Goal: Task Accomplishment & Management: Manage account settings

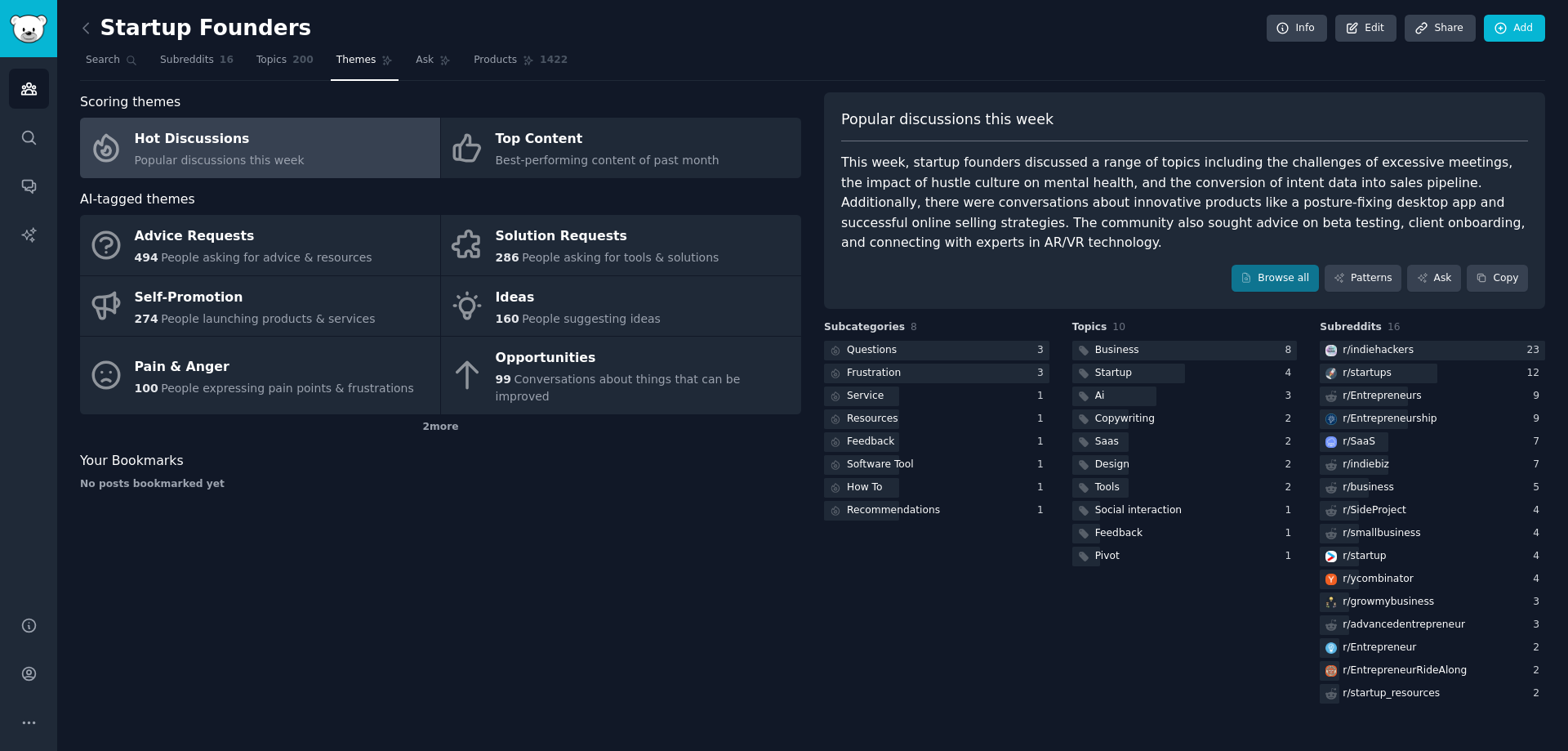
click at [641, 532] on div "Scoring themes Hot Discussions Popular discussions this week Top Content Best-p…" at bounding box center [440, 399] width 721 height 615
click at [91, 18] on link at bounding box center [90, 29] width 20 height 26
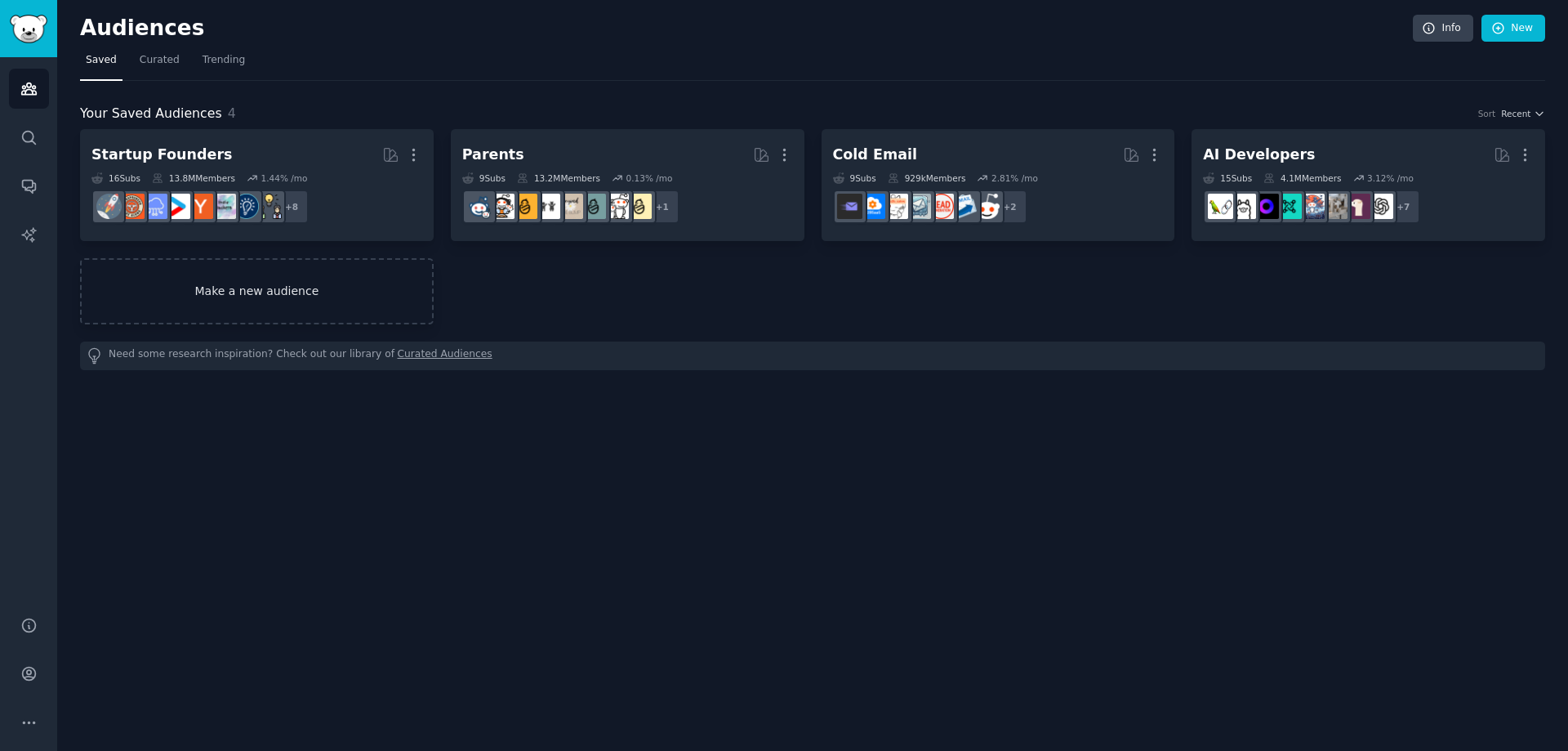
click at [355, 305] on link "Make a new audience" at bounding box center [256, 291] width 353 height 66
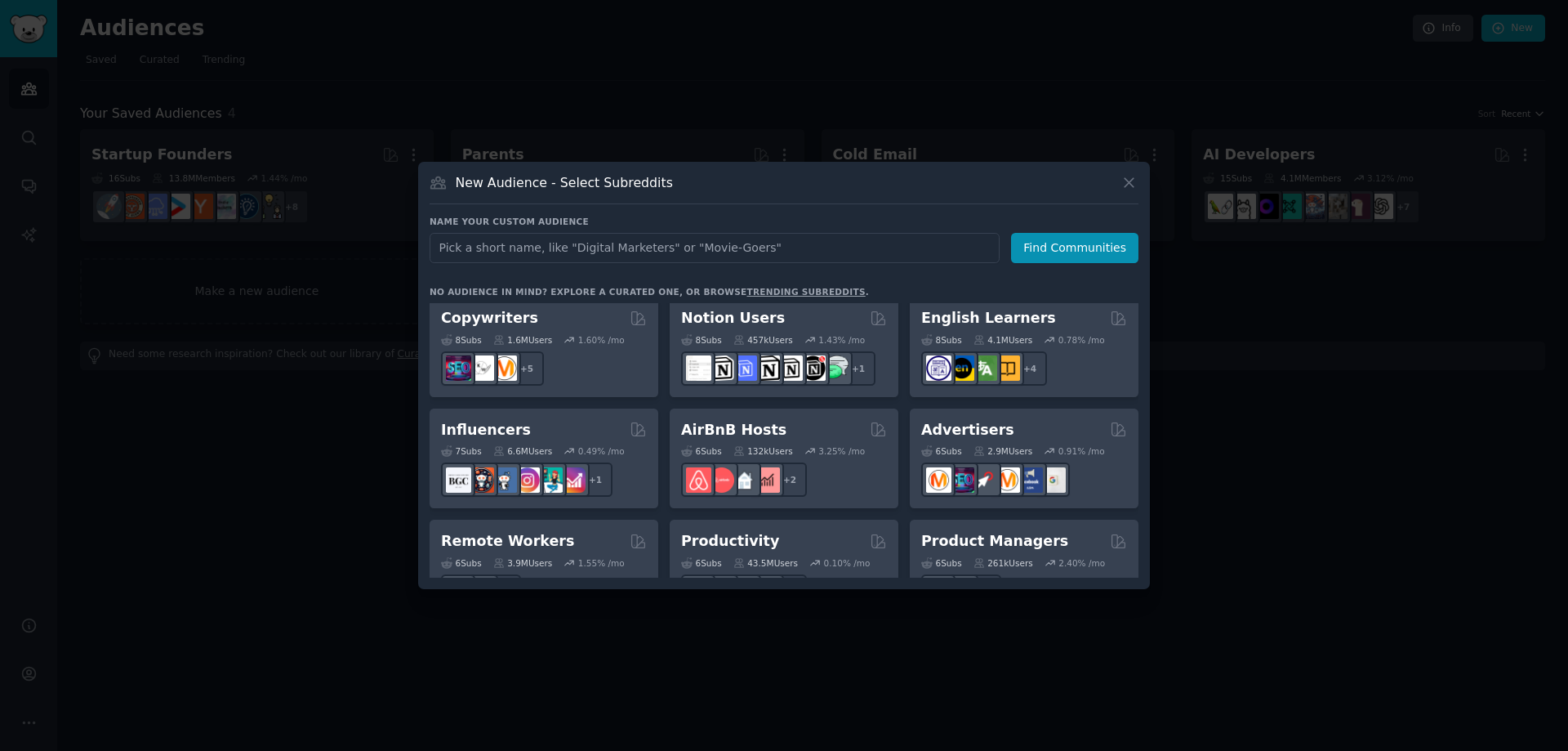
scroll to position [949, 0]
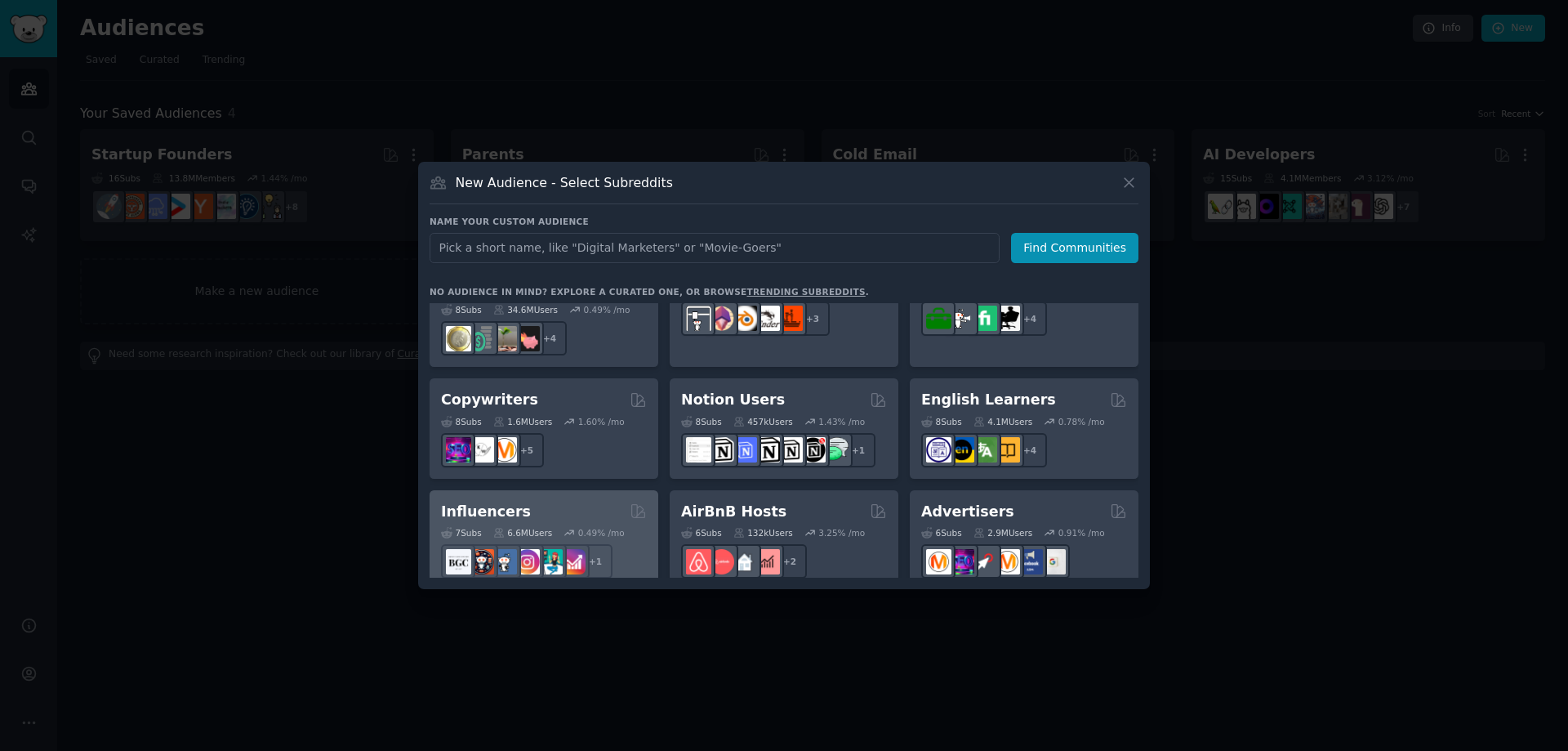
click at [515, 501] on div "Influencers" at bounding box center [544, 511] width 206 height 20
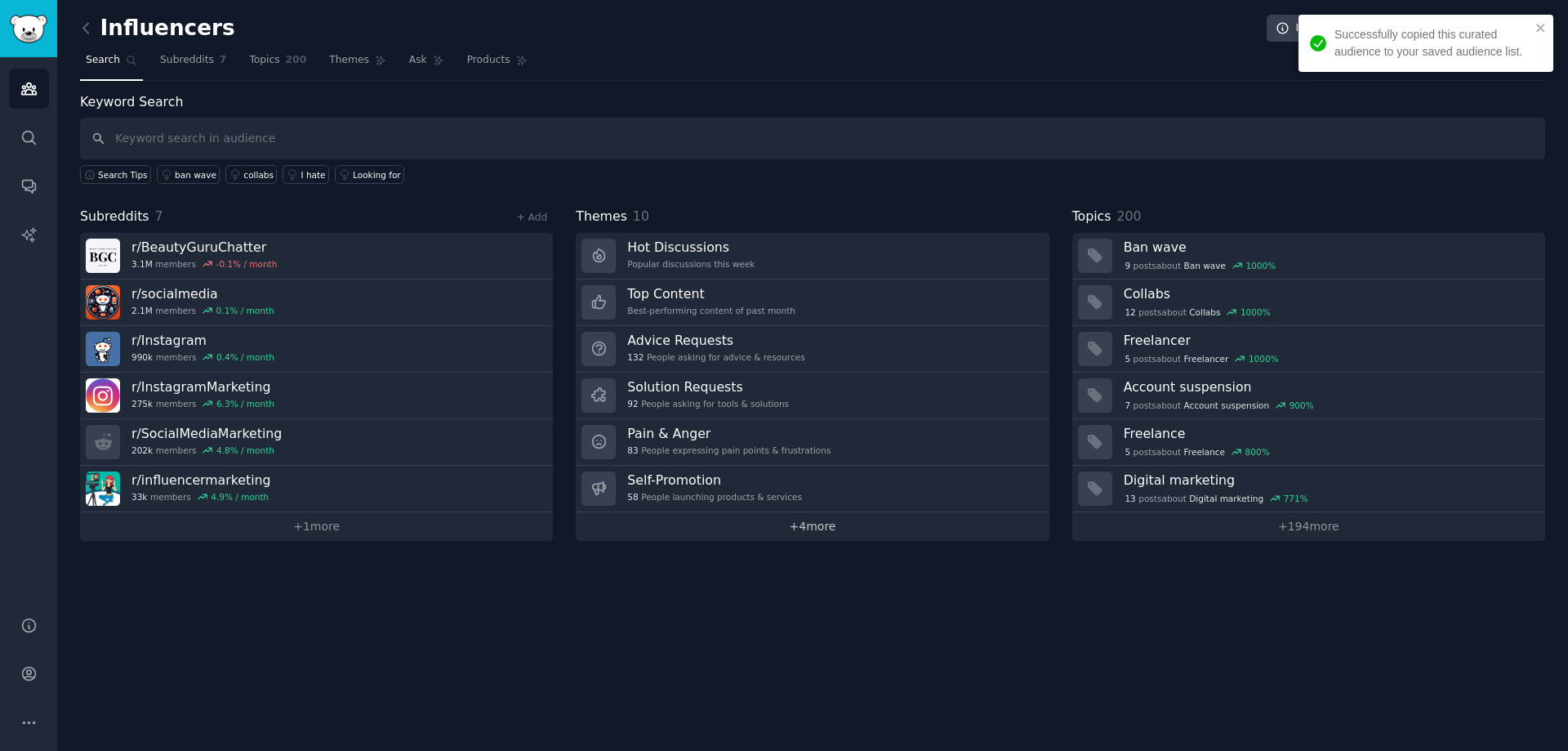
click at [950, 525] on link "+ 4 more" at bounding box center [812, 526] width 473 height 29
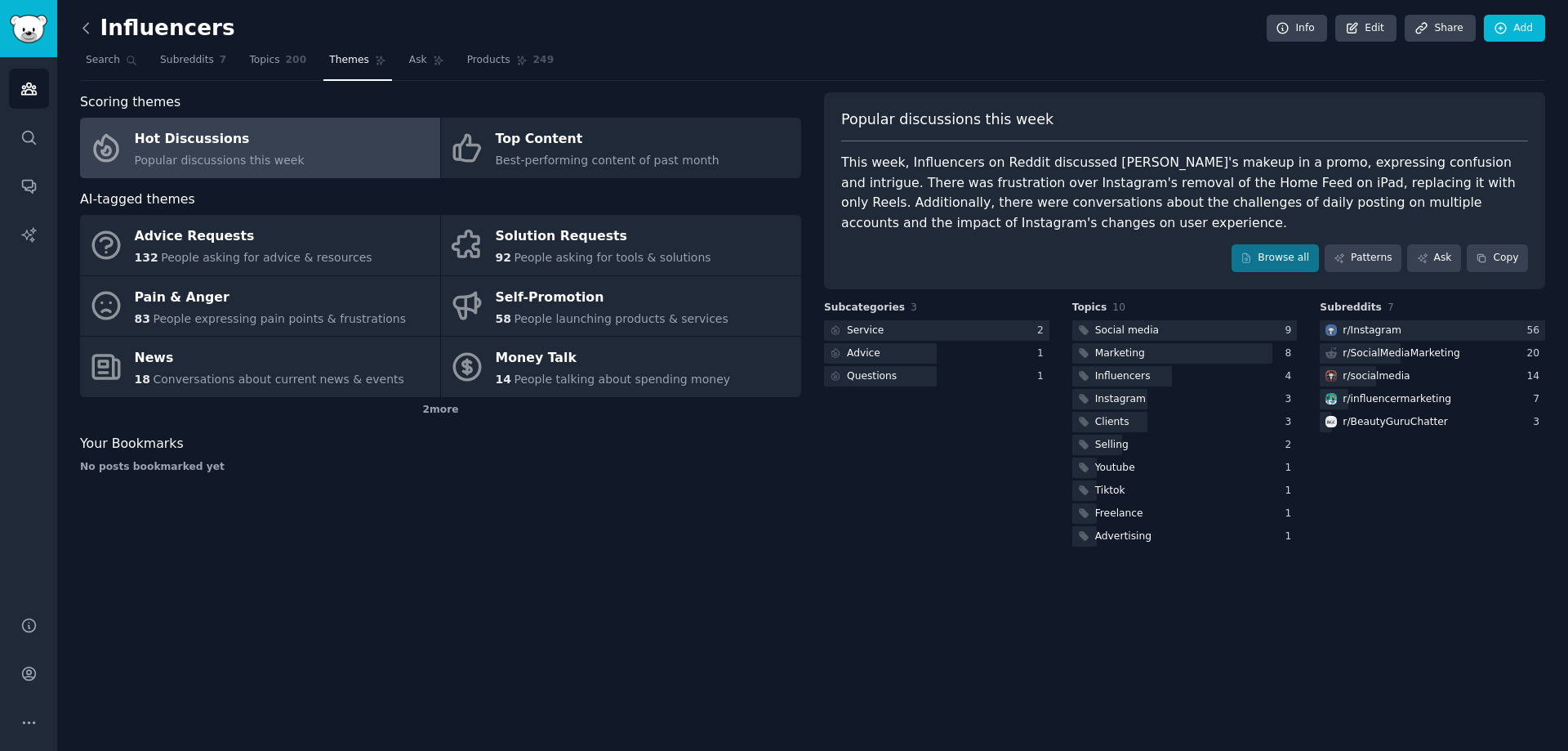
click at [84, 33] on icon at bounding box center [86, 28] width 17 height 17
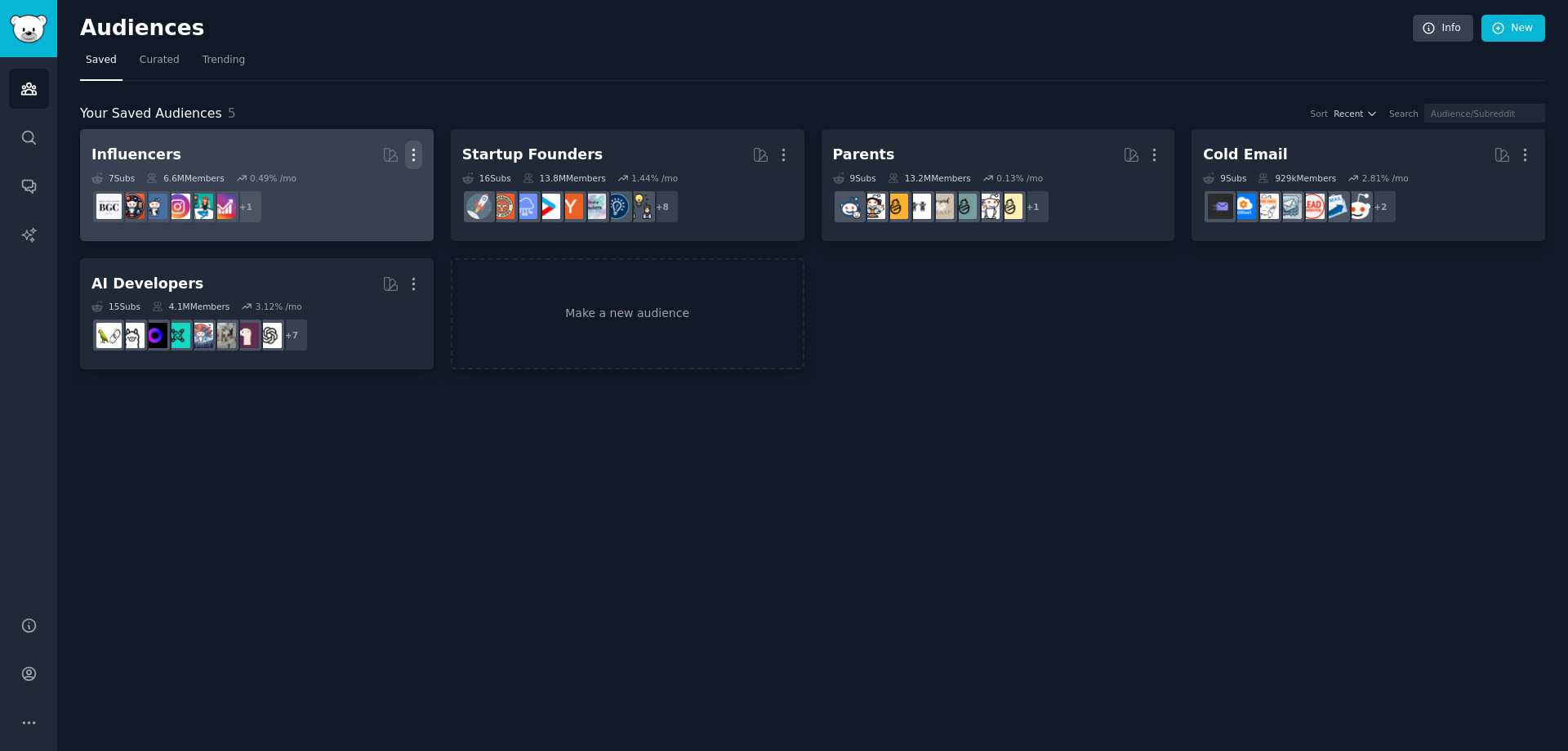
click at [411, 161] on icon "button" at bounding box center [414, 155] width 17 height 17
click at [392, 194] on div "Delete" at bounding box center [357, 189] width 78 height 34
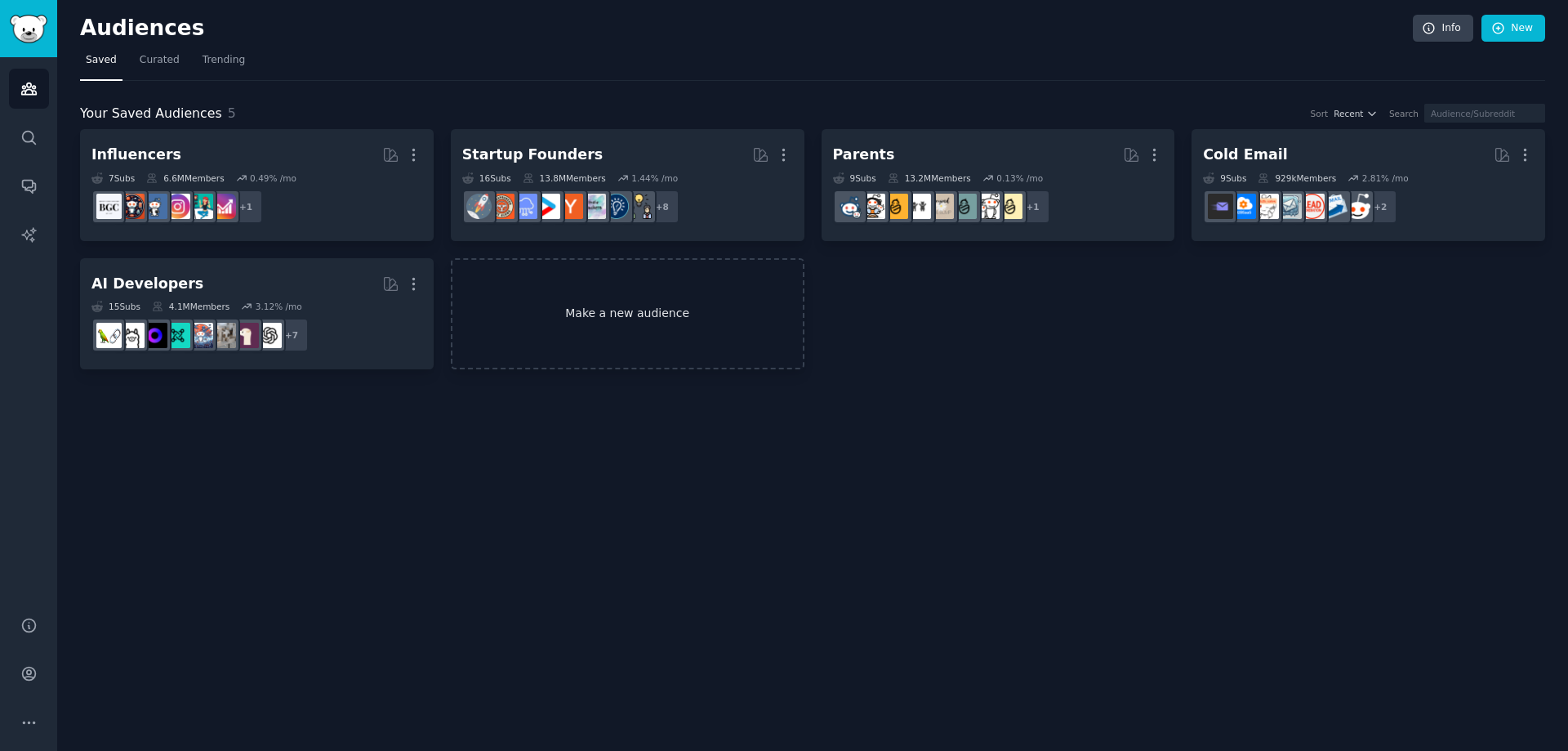
click at [637, 308] on div "Influencers More View Delete 7 Sub s 6.6M Members 0.49 % /mo + 1 Startup Founde…" at bounding box center [812, 249] width 1465 height 240
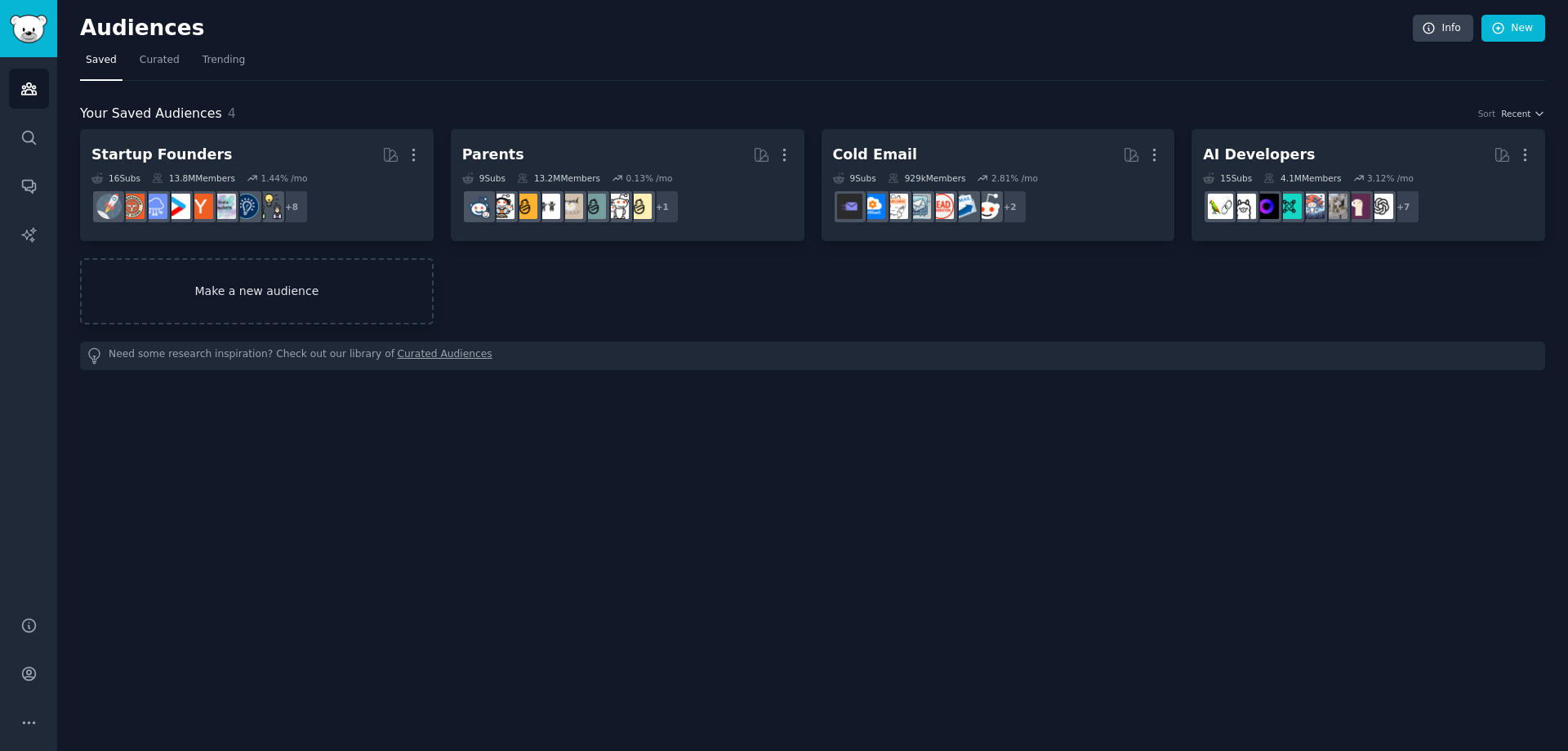
click at [292, 278] on link "Make a new audience" at bounding box center [256, 291] width 353 height 66
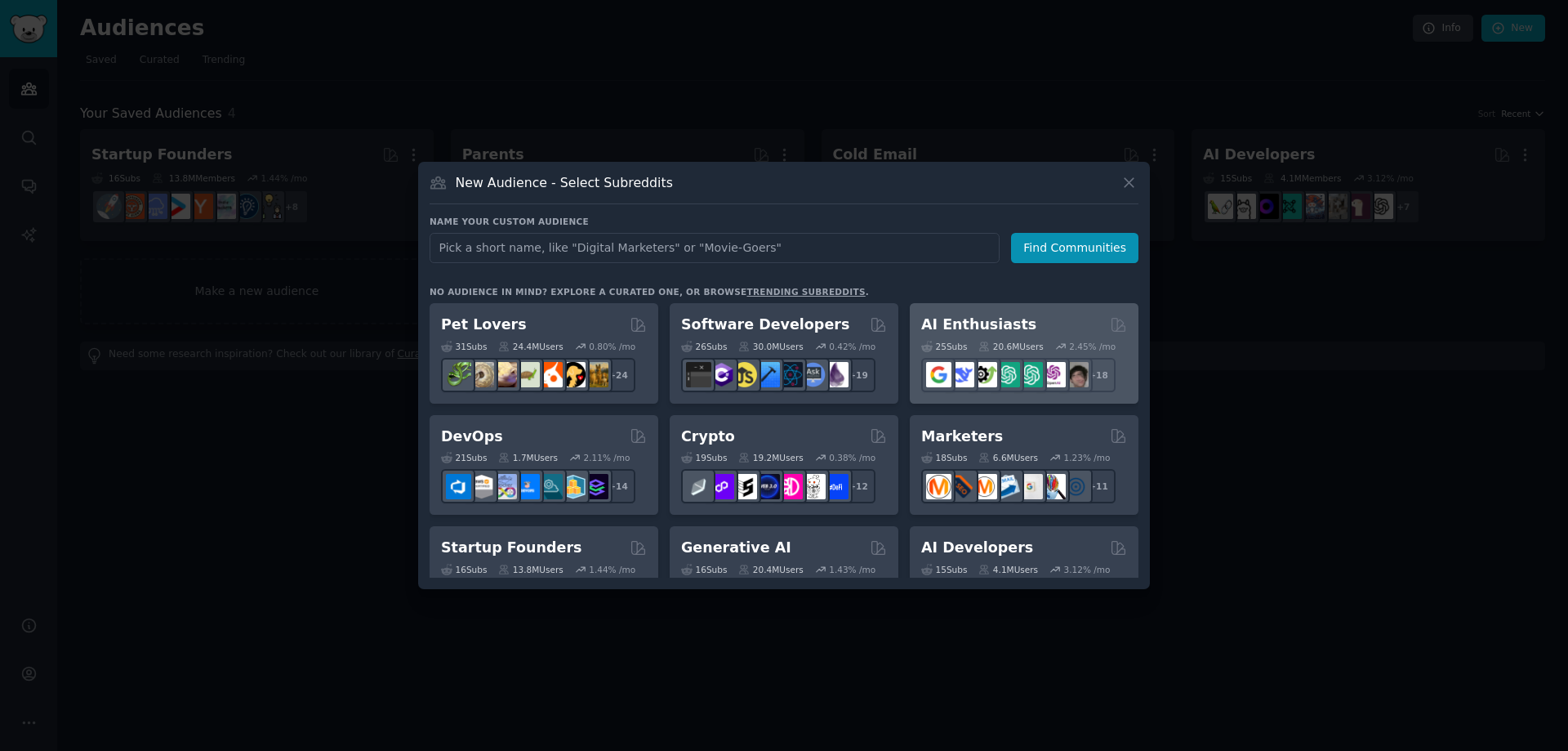
click at [970, 307] on div "AI Enthusiasts 25 Sub s 20.6M Users 2.45 % /mo + 18" at bounding box center [1023, 354] width 228 height 100
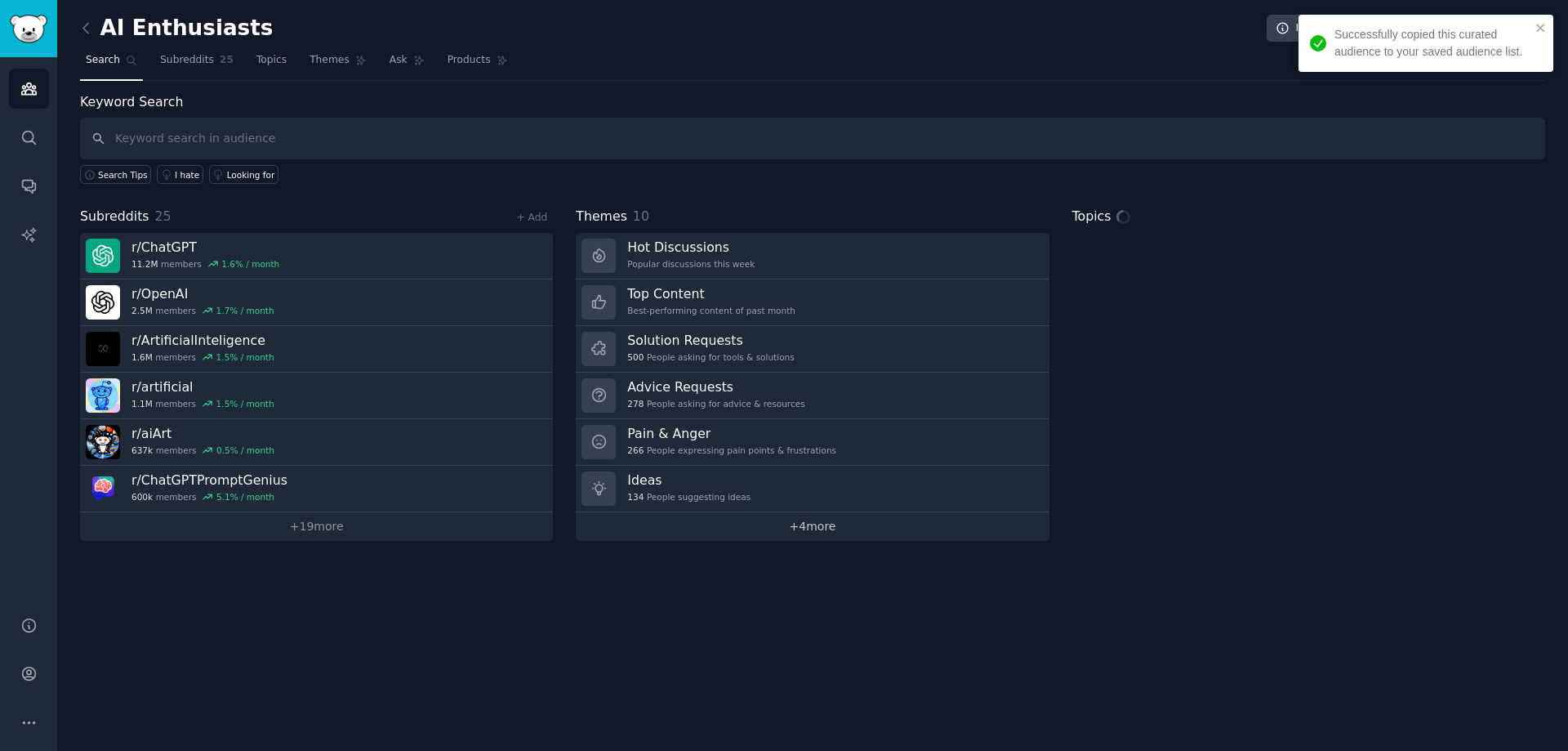
click at [778, 533] on link "+ 4 more" at bounding box center [812, 526] width 473 height 29
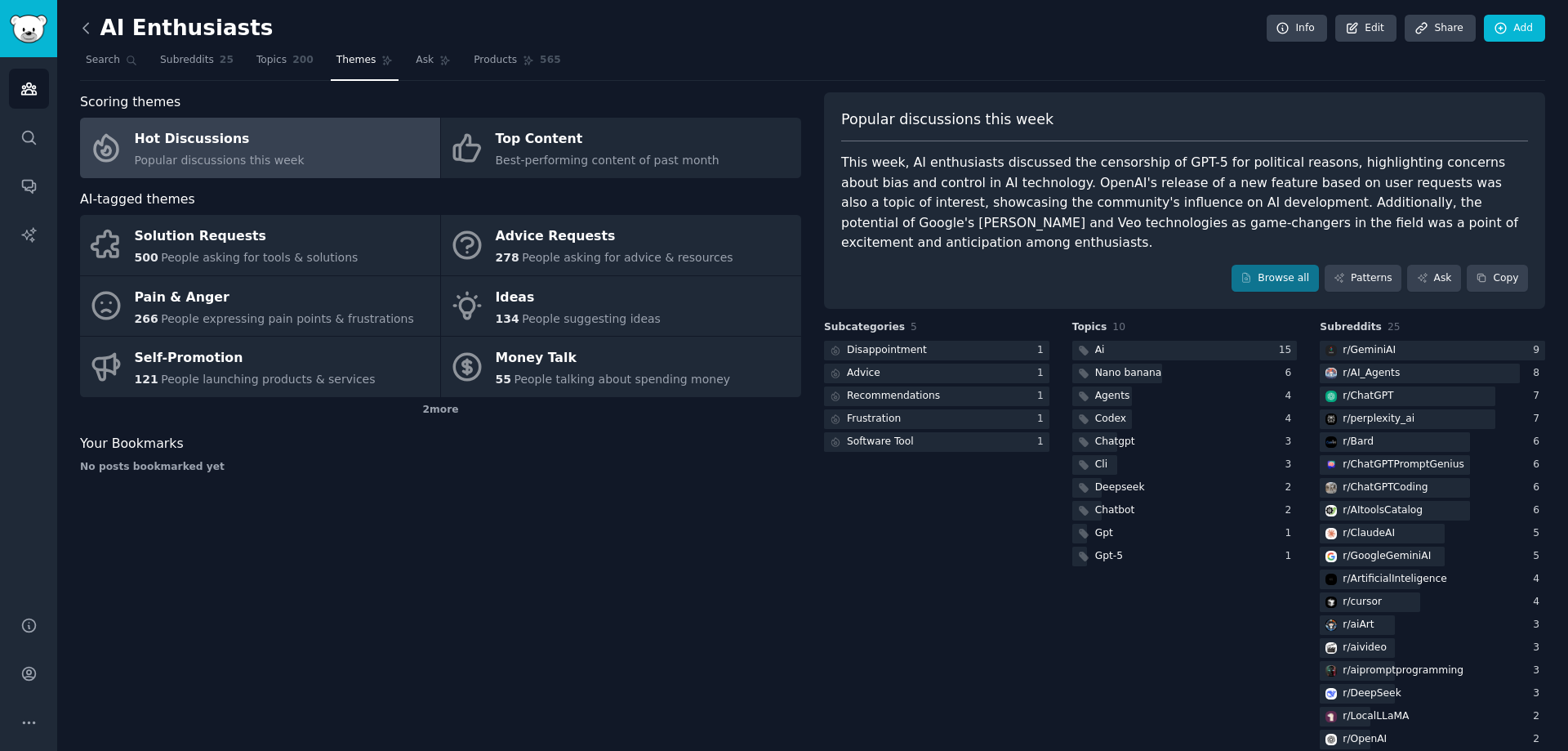
click at [85, 22] on icon at bounding box center [86, 28] width 17 height 17
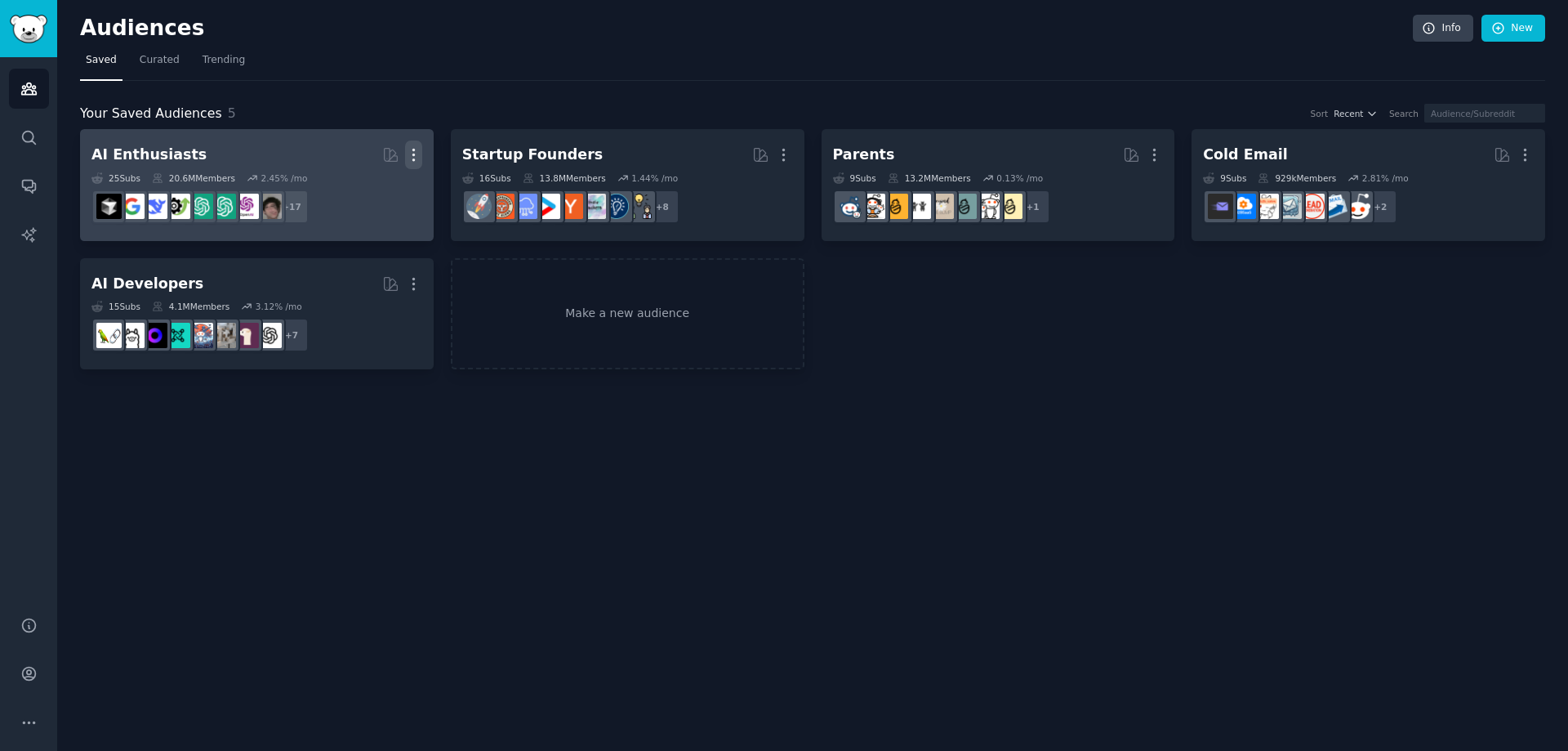
click at [411, 149] on icon "button" at bounding box center [414, 155] width 17 height 17
click at [380, 190] on p "Delete" at bounding box center [369, 189] width 37 height 17
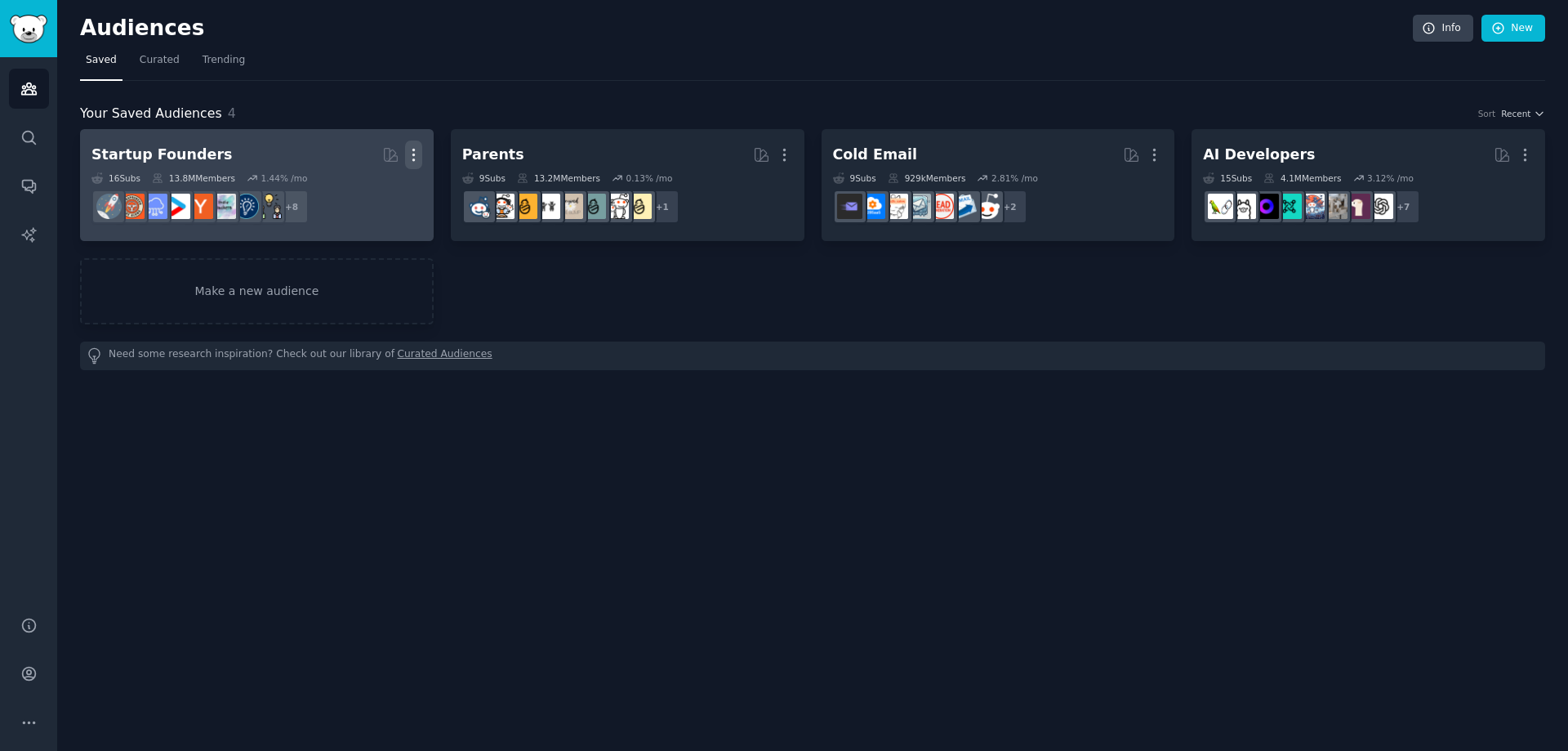
click at [411, 154] on icon "button" at bounding box center [414, 155] width 17 height 17
click at [391, 194] on div "Delete" at bounding box center [357, 189] width 78 height 34
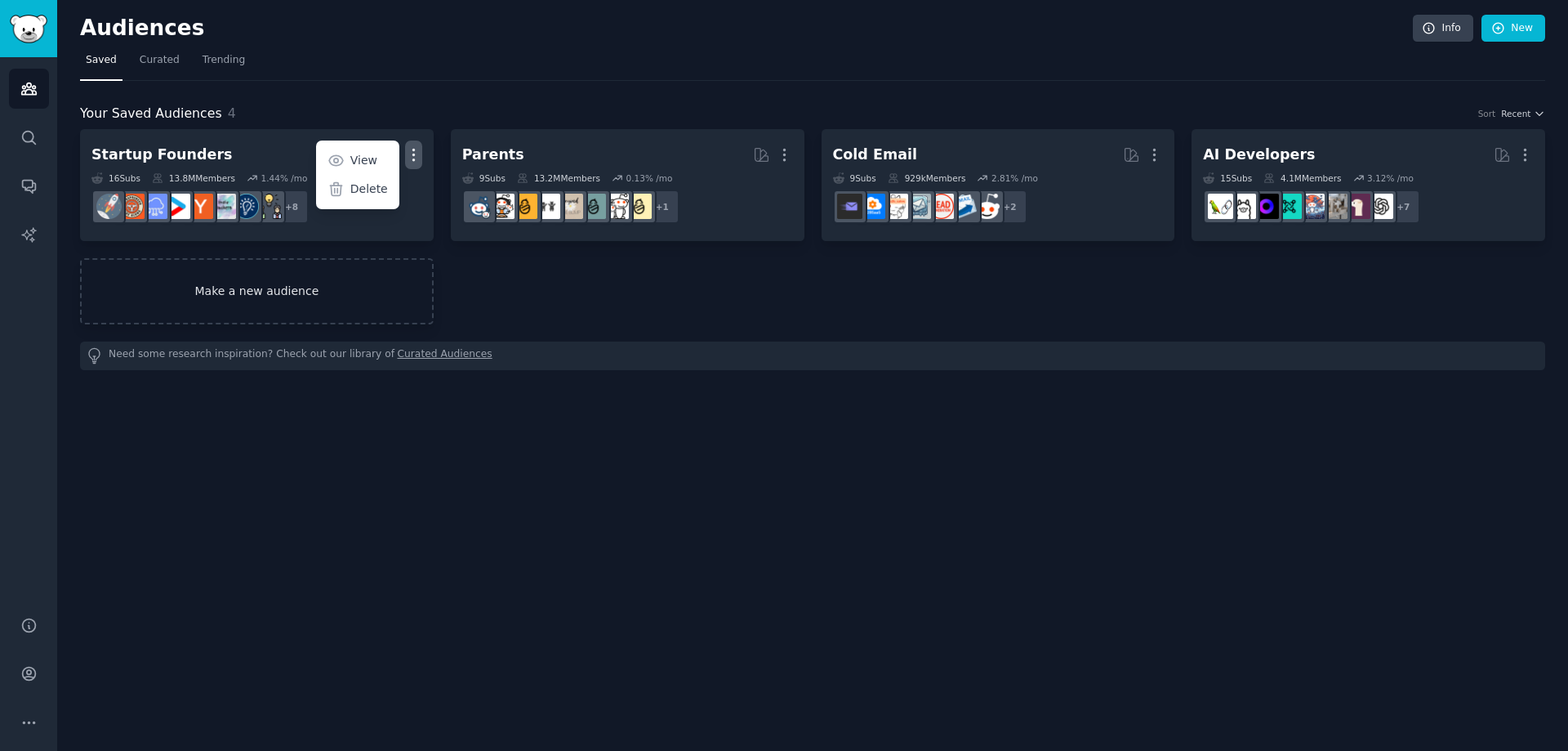
click at [286, 289] on div "Audiences Info New Saved Curated Trending Your Saved Audiences 4 Sort Recent St…" at bounding box center [812, 200] width 1465 height 353
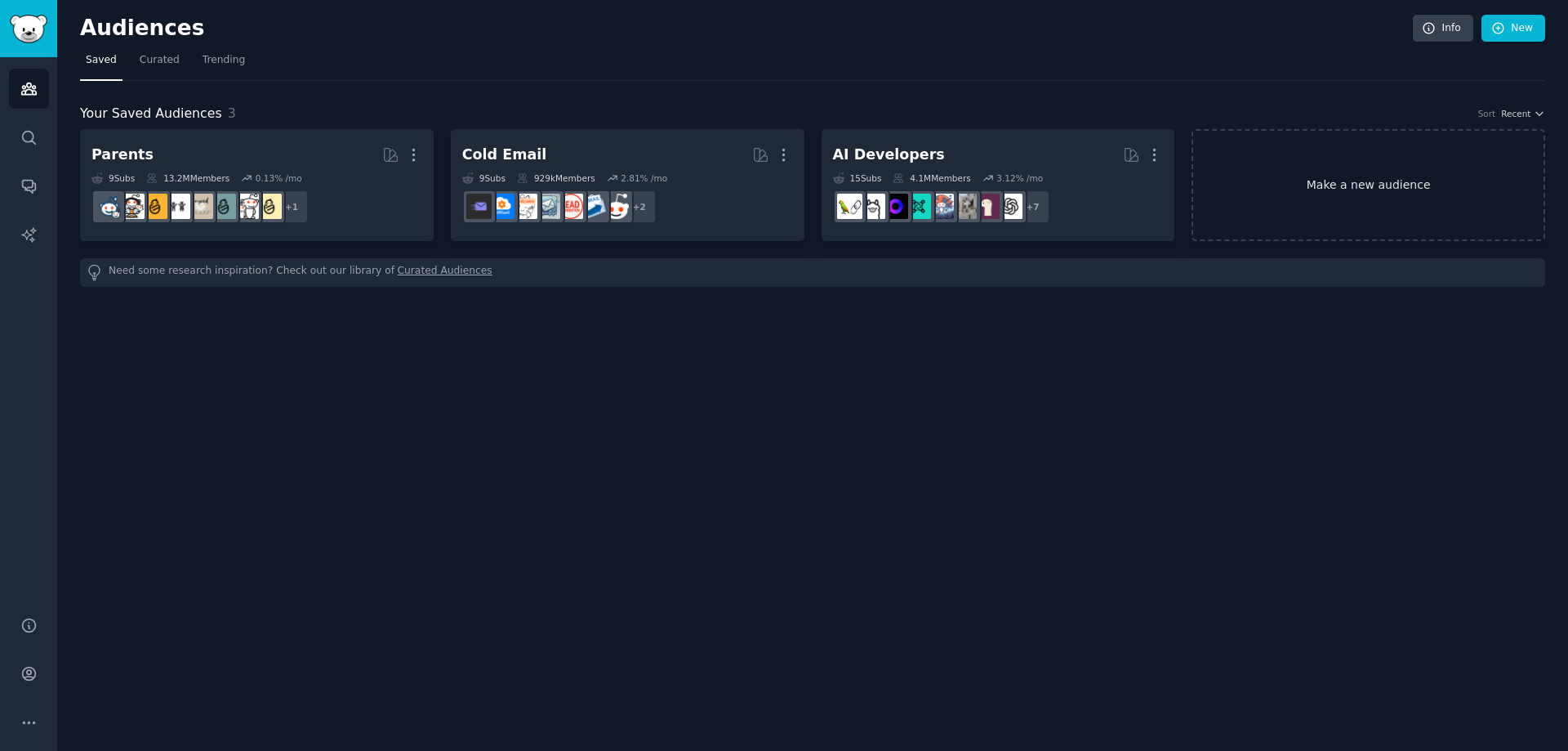
click at [1409, 188] on link "Make a new audience" at bounding box center [1368, 185] width 353 height 112
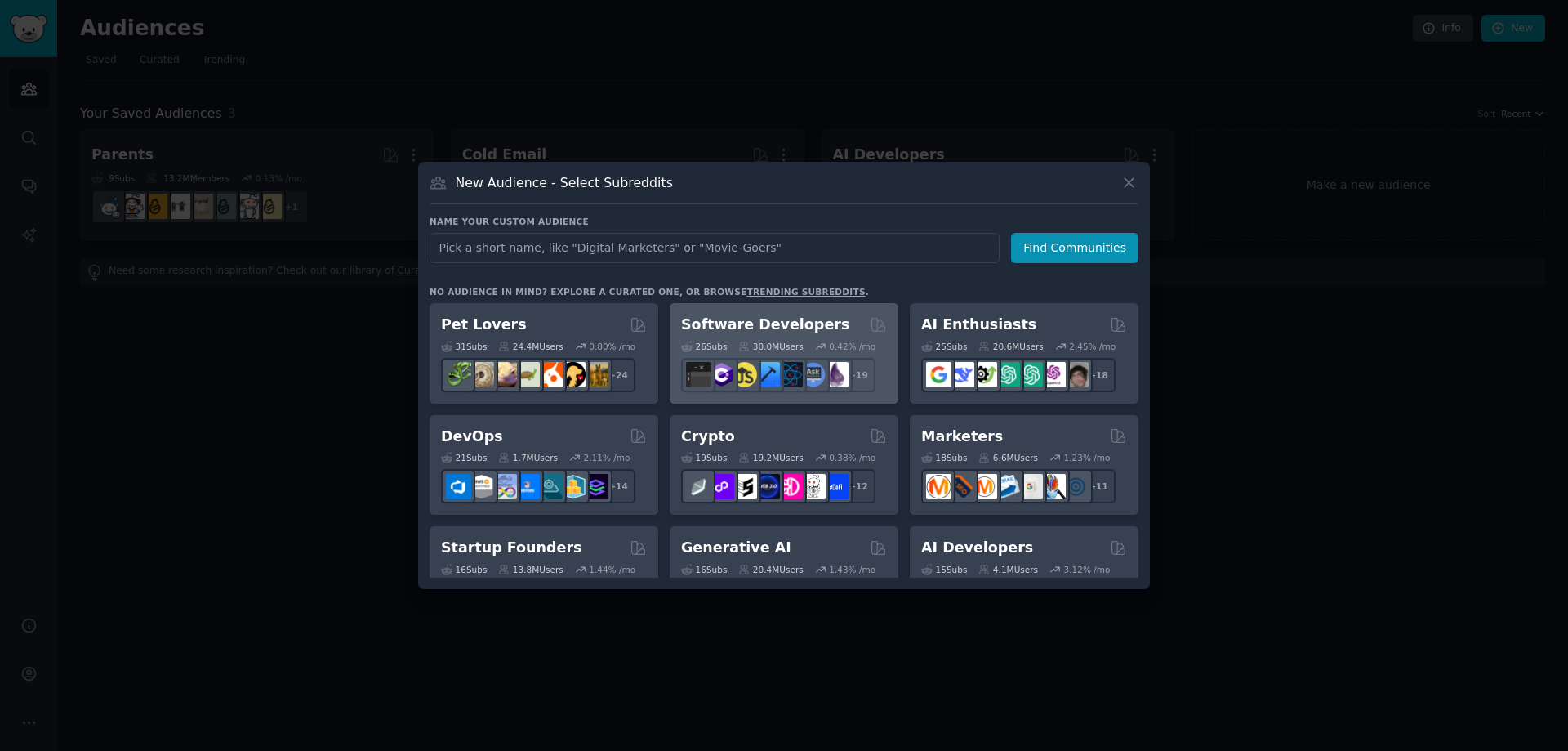
click at [793, 325] on h2 "Software Developers" at bounding box center [765, 325] width 168 height 20
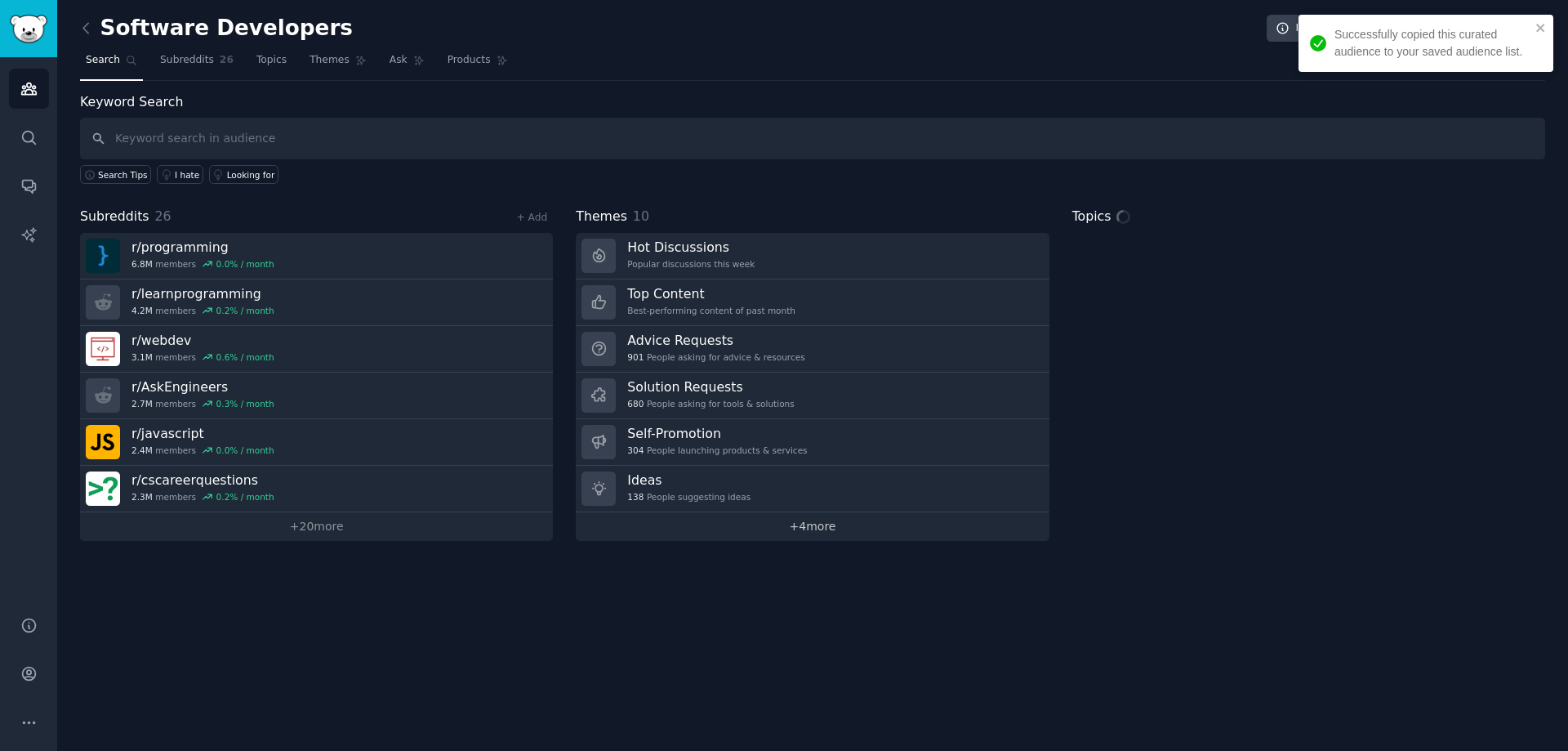
click at [792, 537] on link "+ 4 more" at bounding box center [812, 526] width 473 height 29
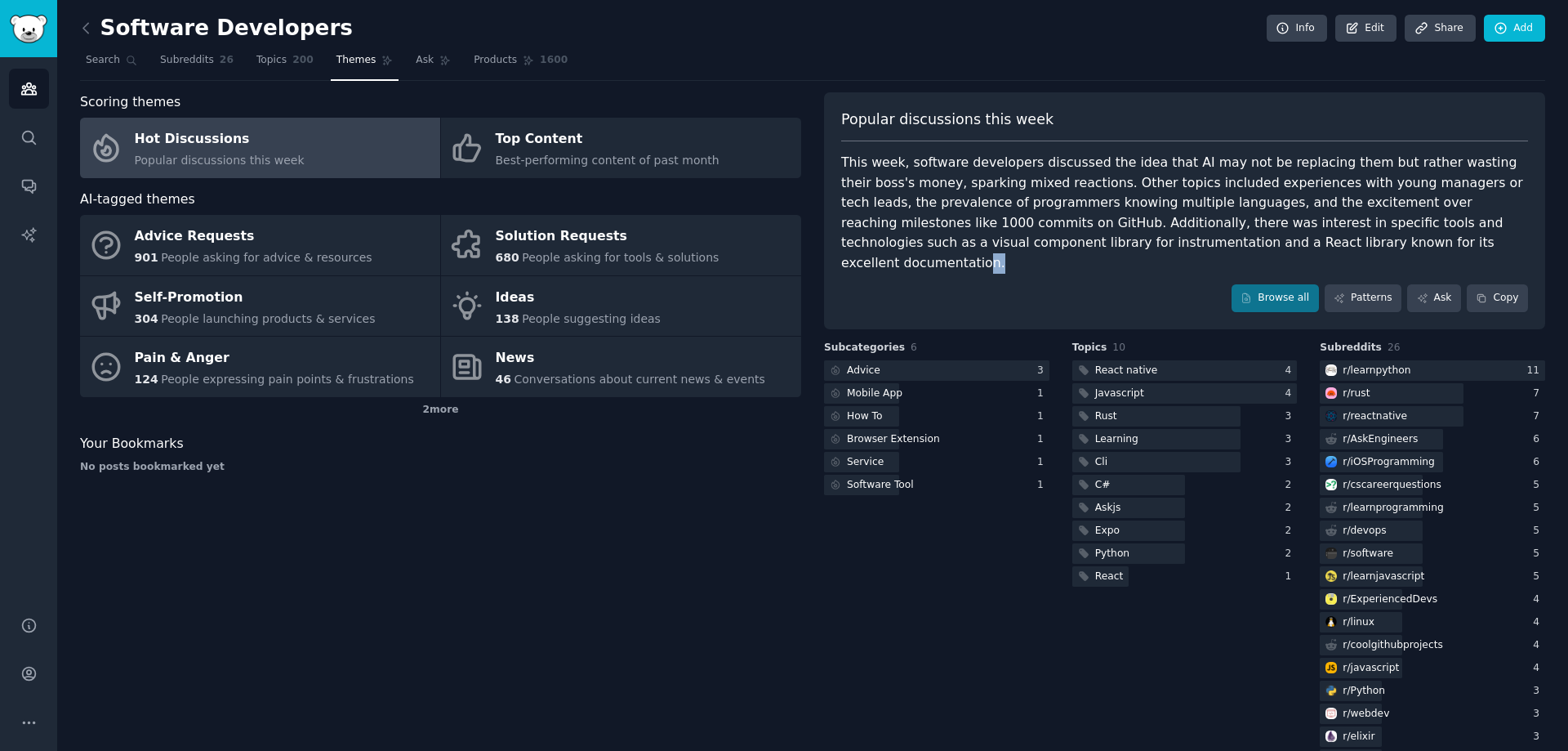
drag, startPoint x: 1264, startPoint y: 245, endPoint x: 1249, endPoint y: 241, distance: 15.5
click at [1249, 241] on div "This week, software developers discussed the idea that AI may not be replacing …" at bounding box center [1185, 213] width 687 height 120
click at [1482, 284] on button "Copy" at bounding box center [1497, 298] width 61 height 28
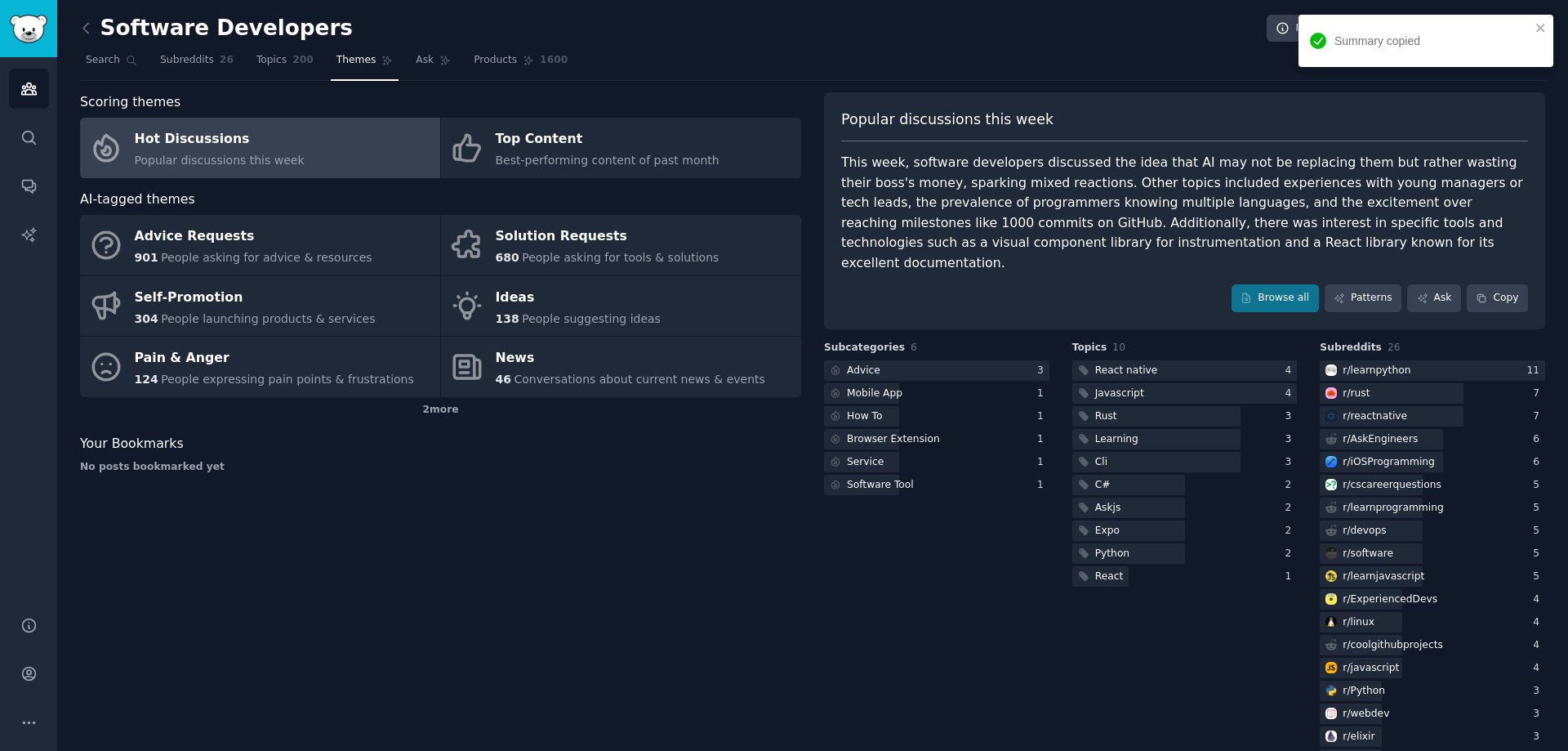
click at [593, 597] on div "Scoring themes Hot Discussions Popular discussions this week Top Content Best-p…" at bounding box center [440, 512] width 721 height 841
